Goal: Task Accomplishment & Management: Use online tool/utility

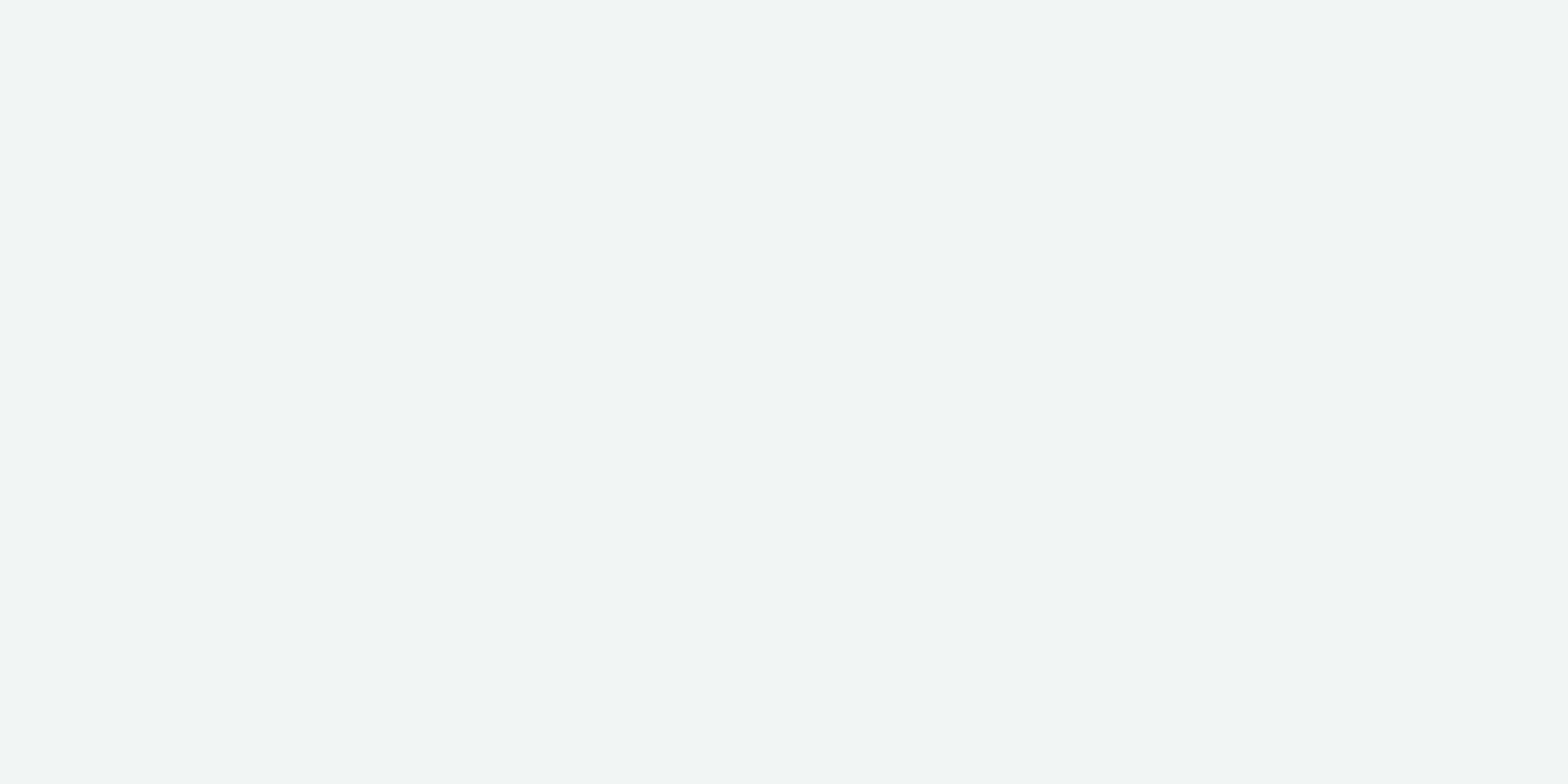
select select "11a7df10-284f-415c-b52a-427acf4c31ae"
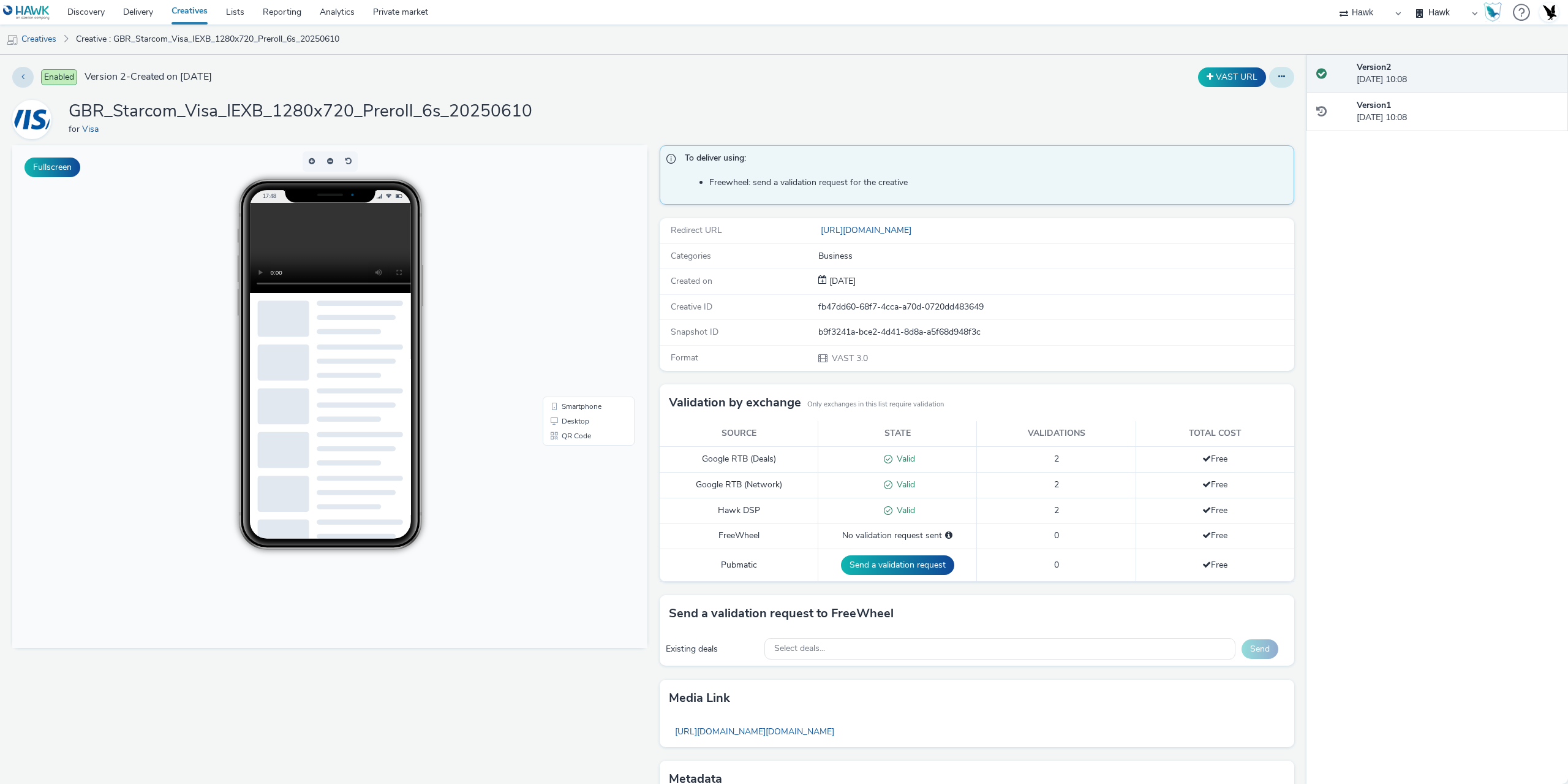
click at [1278, 77] on button at bounding box center [1282, 77] width 25 height 21
click at [1237, 105] on link "Edit" at bounding box center [1248, 102] width 92 height 25
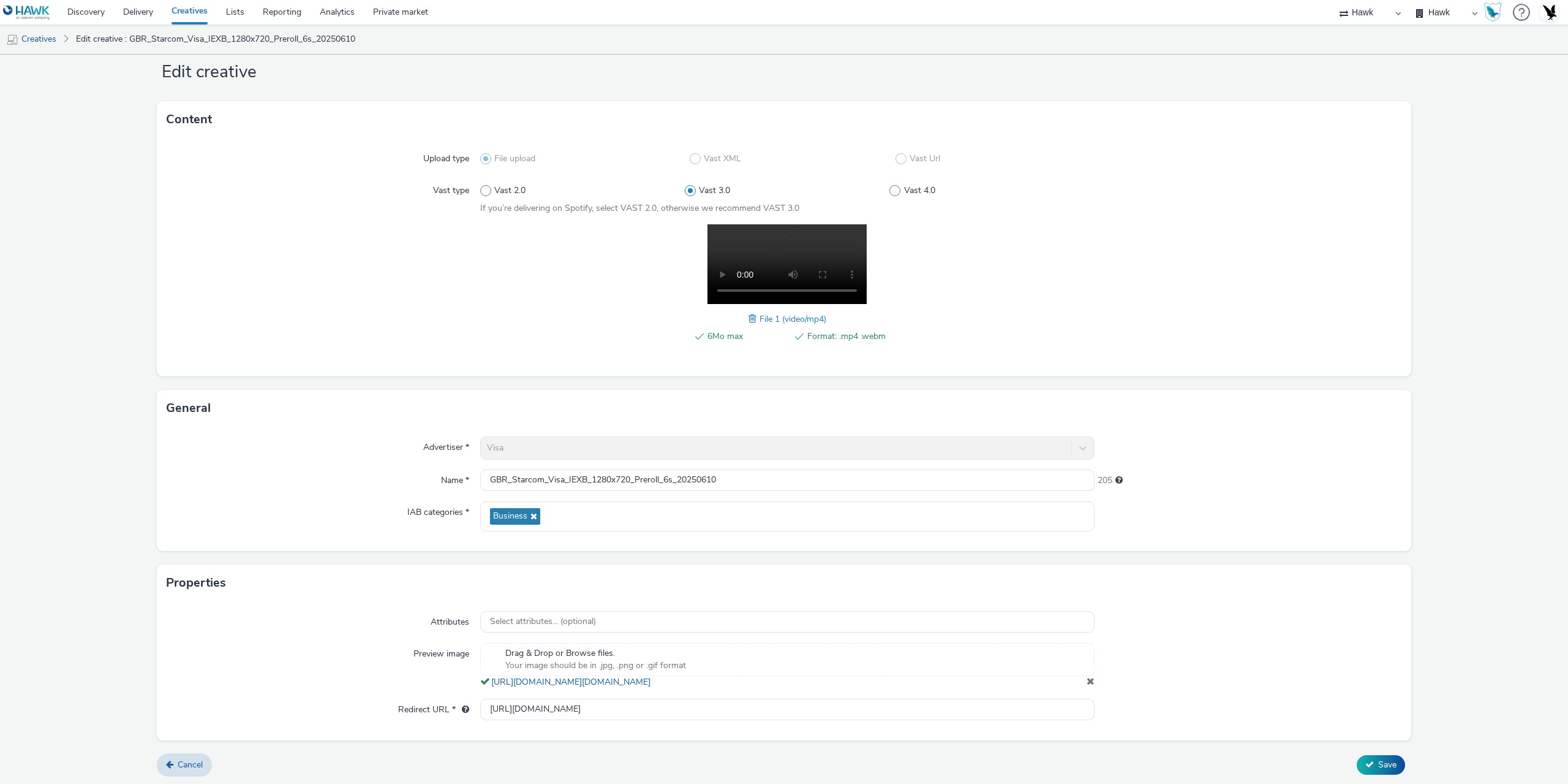
scroll to position [42, 0]
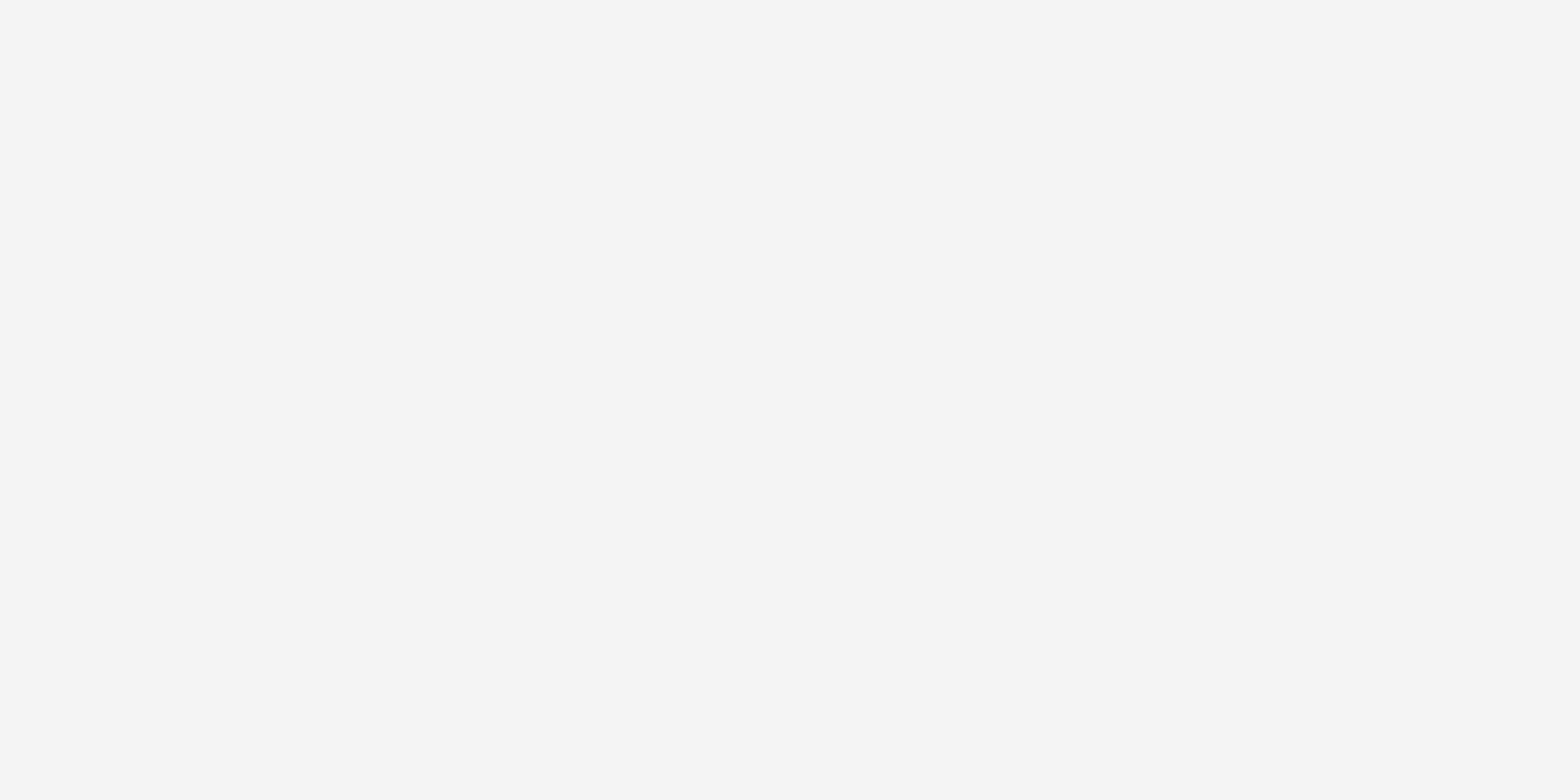
select select "11a7df10-284f-415c-b52a-427acf4c31ae"
